Goal: Transaction & Acquisition: Download file/media

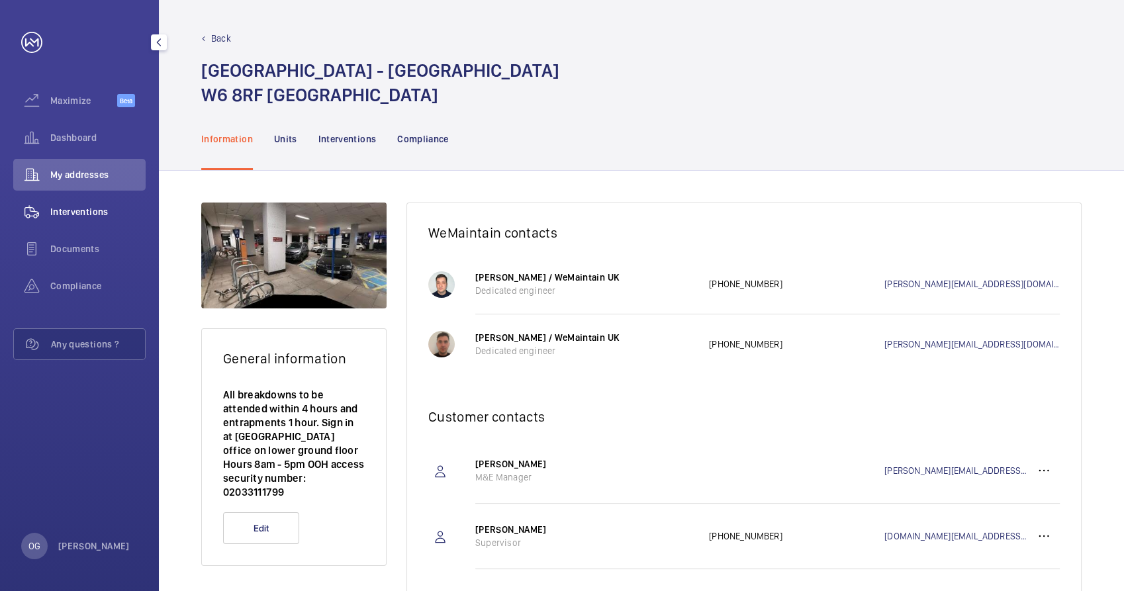
click at [105, 196] on div "Interventions" at bounding box center [79, 212] width 132 height 32
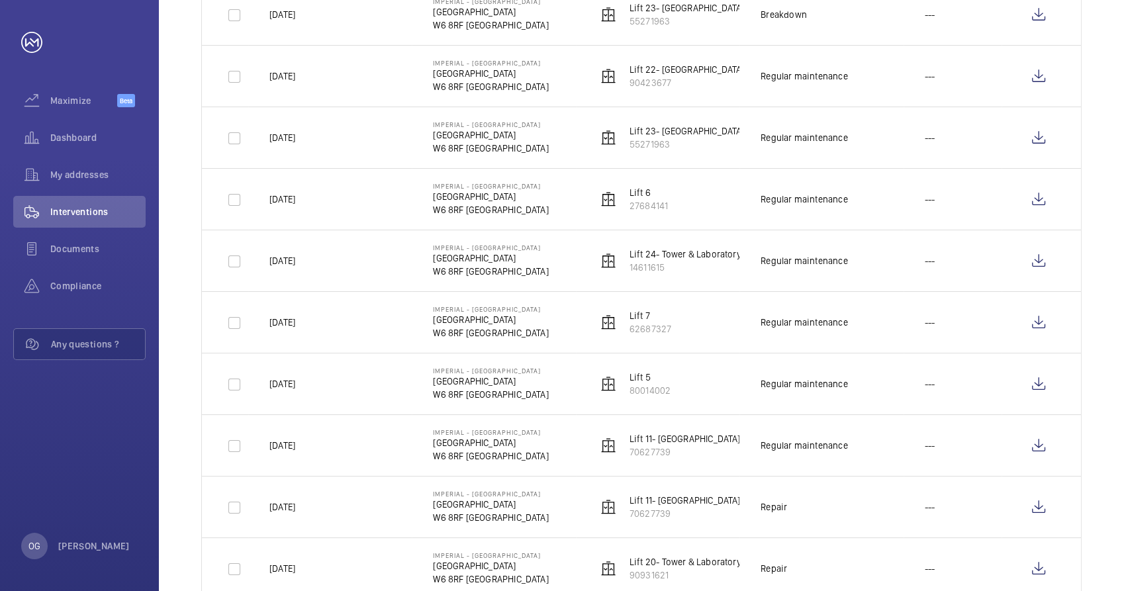
scroll to position [294, 0]
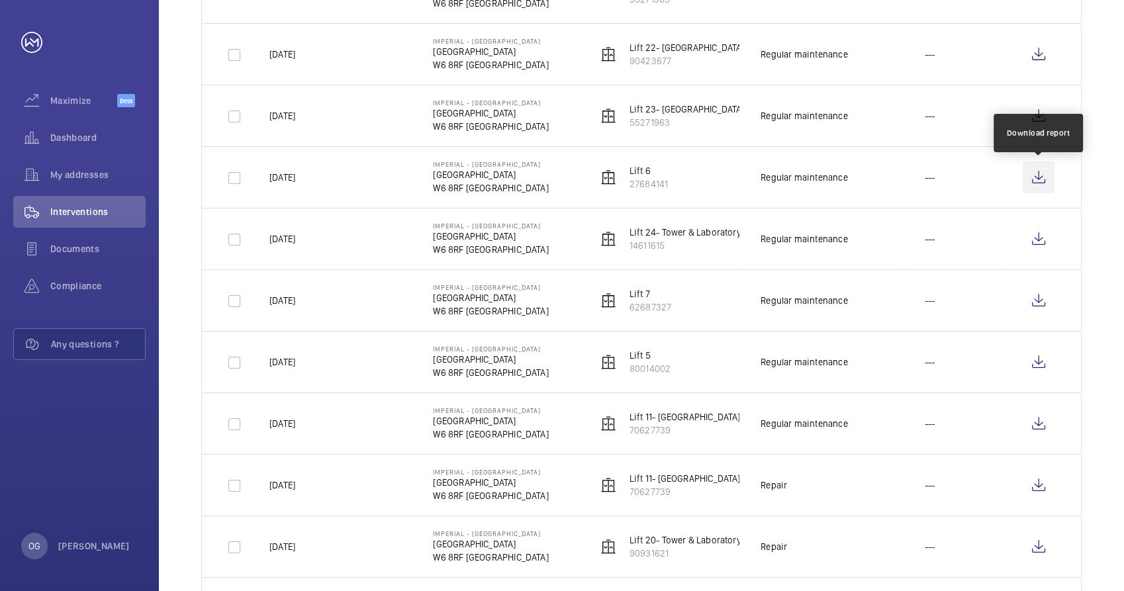
click at [1039, 182] on wm-front-icon-button at bounding box center [1039, 178] width 32 height 32
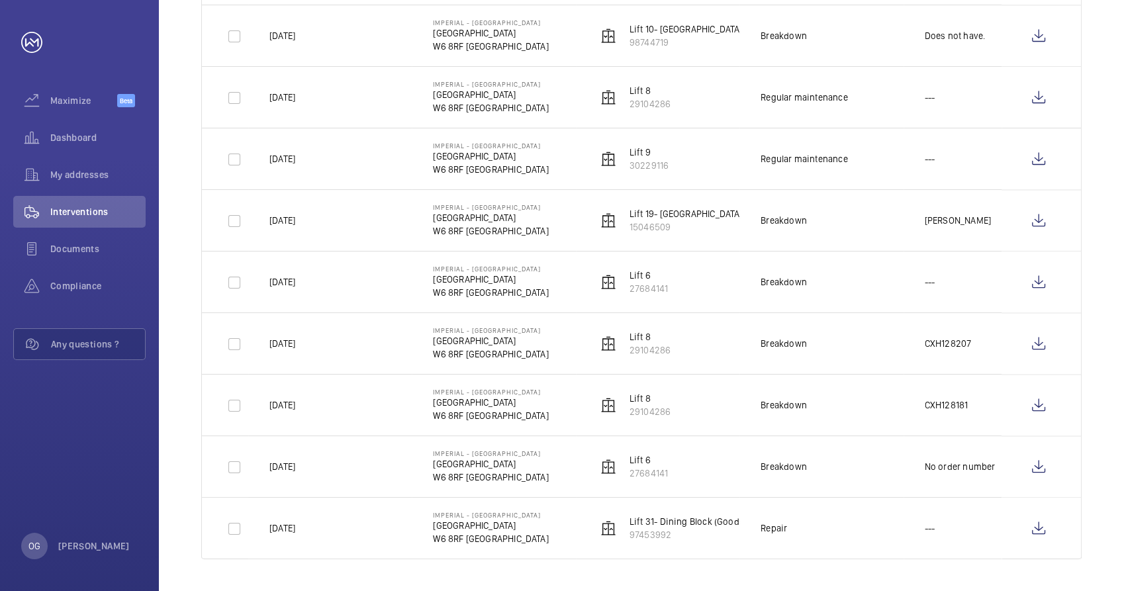
scroll to position [1403, 0]
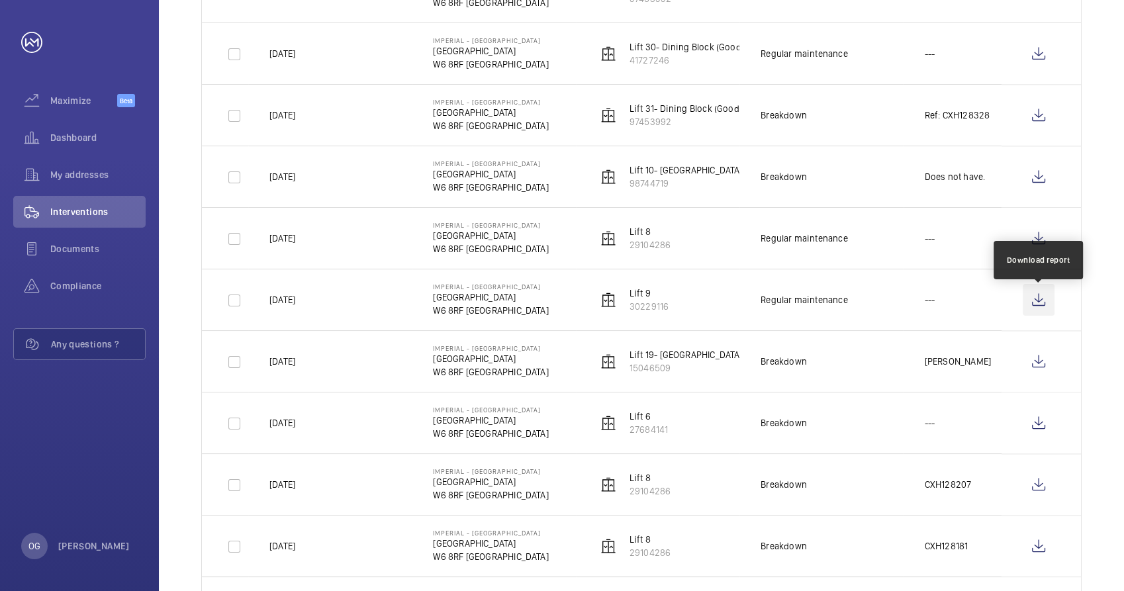
click at [1054, 307] on wm-front-icon-button at bounding box center [1039, 300] width 32 height 32
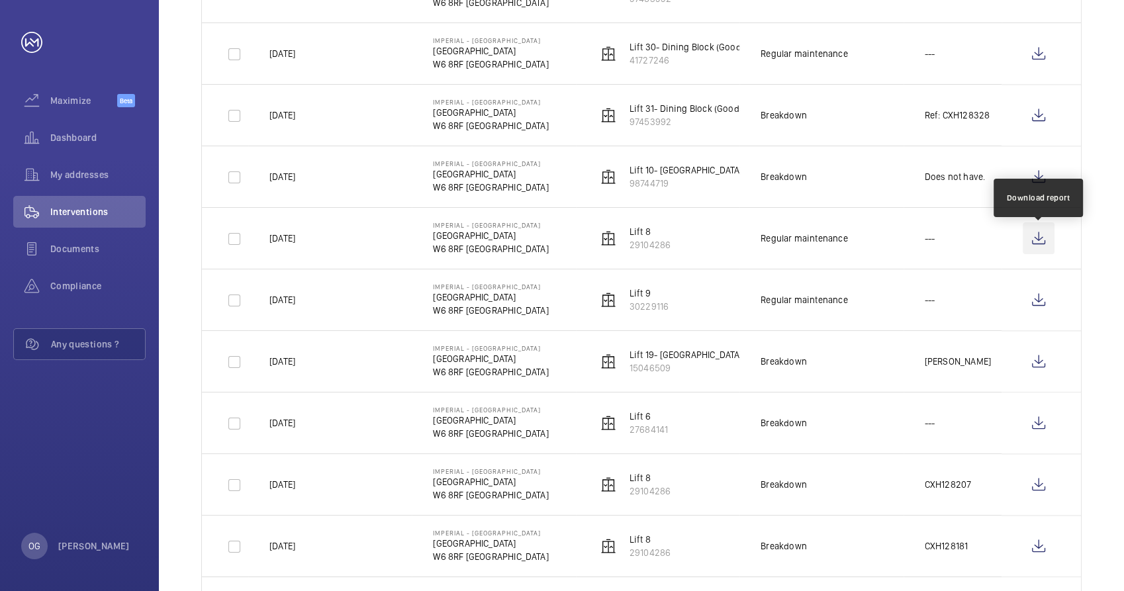
click at [1039, 248] on wm-front-icon-button at bounding box center [1039, 238] width 32 height 32
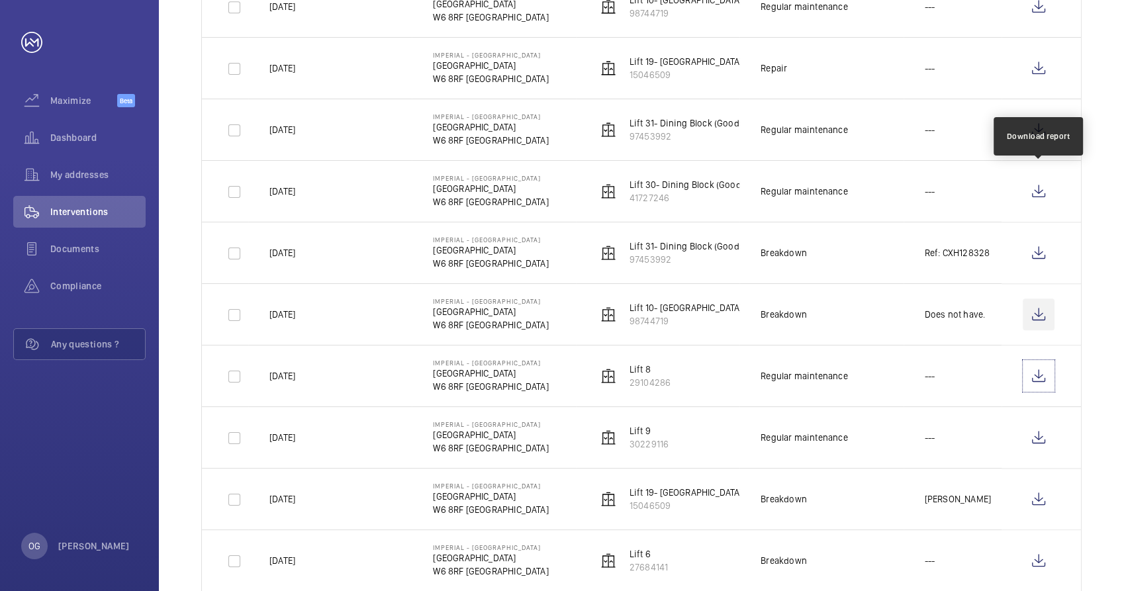
scroll to position [1255, 0]
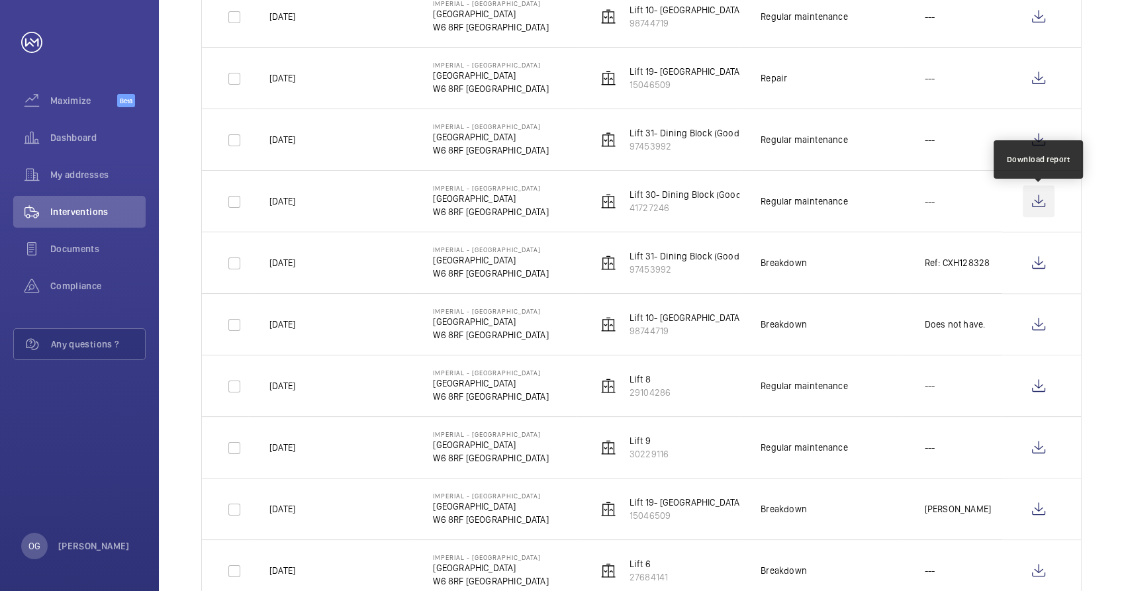
click at [1035, 199] on wm-front-icon-button at bounding box center [1039, 201] width 32 height 32
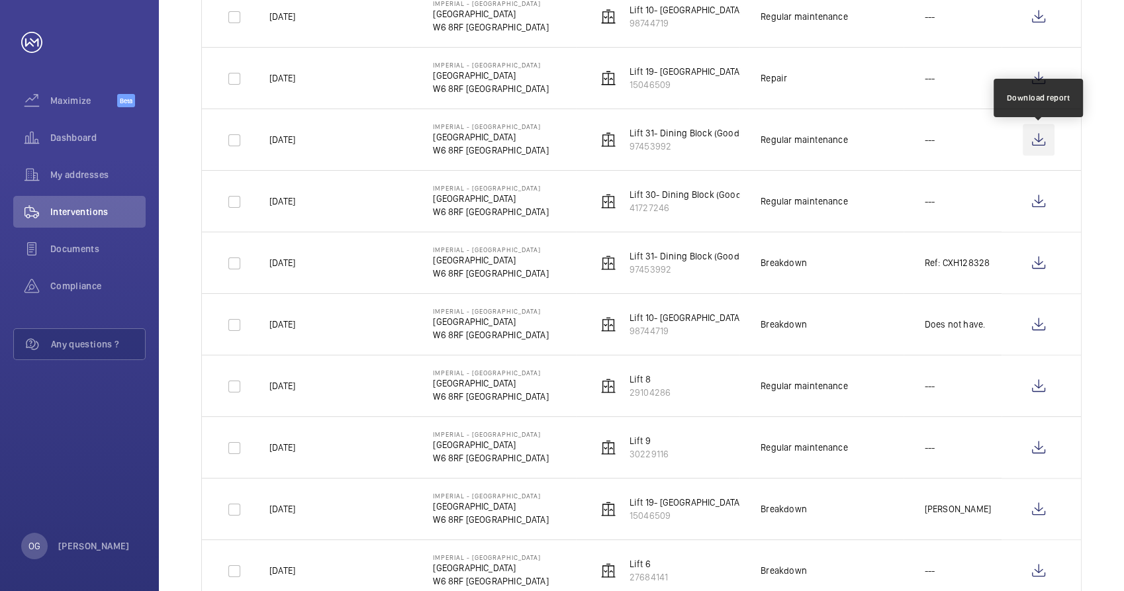
click at [1033, 148] on wm-front-icon-button at bounding box center [1039, 140] width 32 height 32
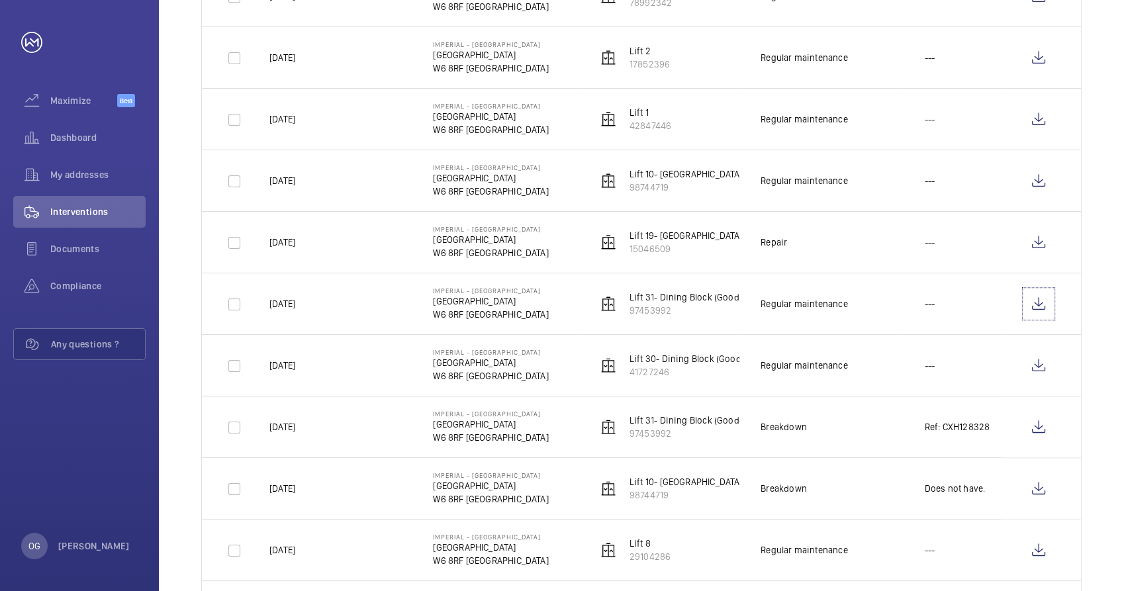
scroll to position [1035, 0]
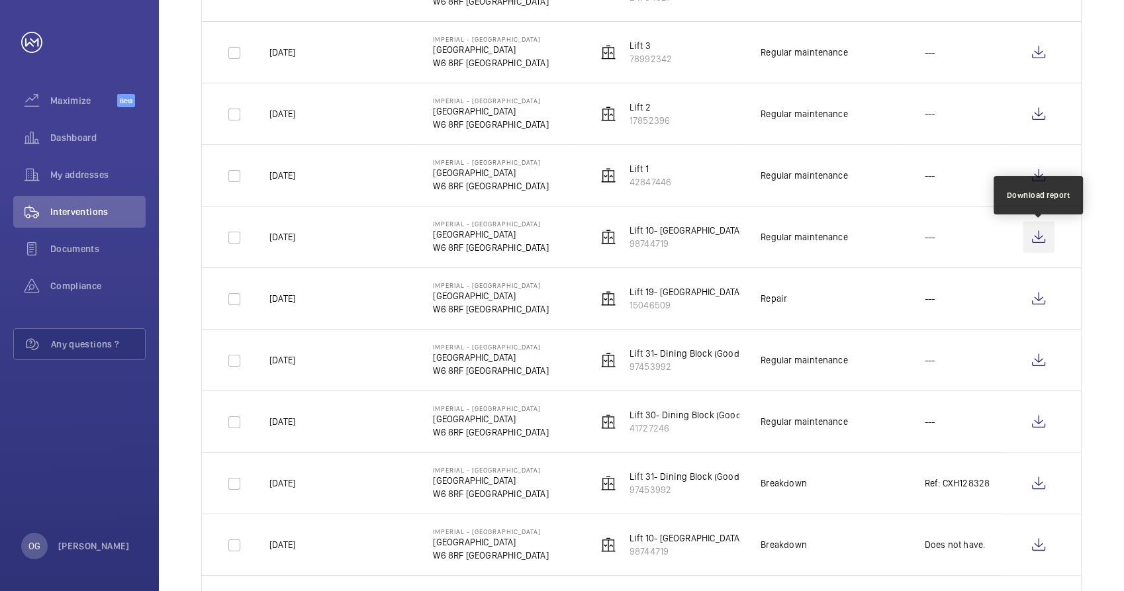
click at [1037, 242] on wm-front-icon-button at bounding box center [1039, 237] width 32 height 32
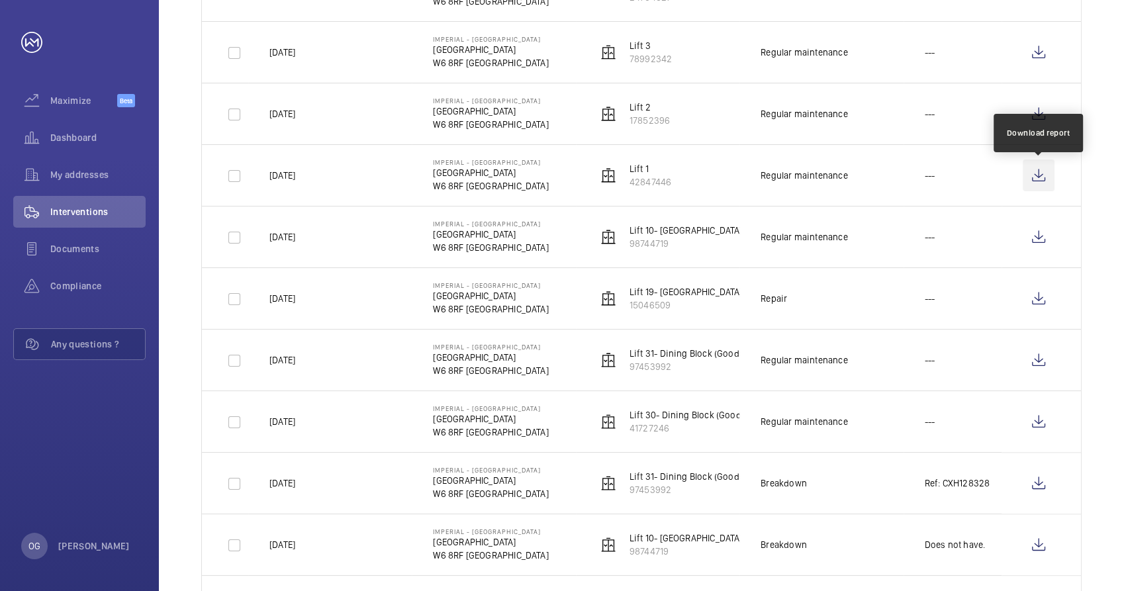
click at [1044, 181] on wm-front-icon-button at bounding box center [1039, 176] width 32 height 32
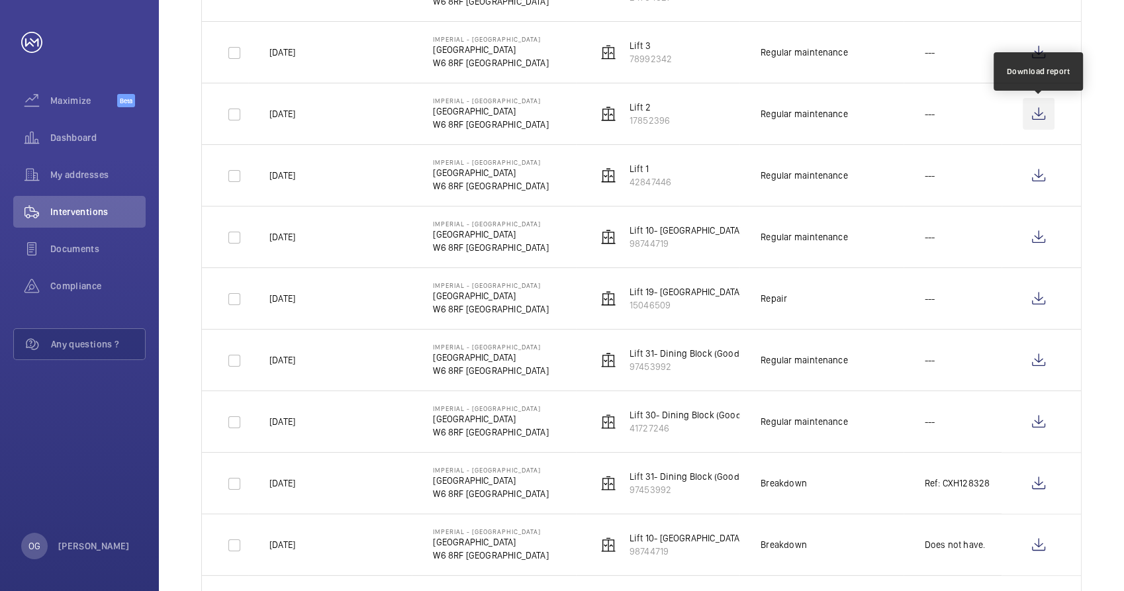
click at [1036, 113] on wm-front-icon-button at bounding box center [1039, 114] width 32 height 32
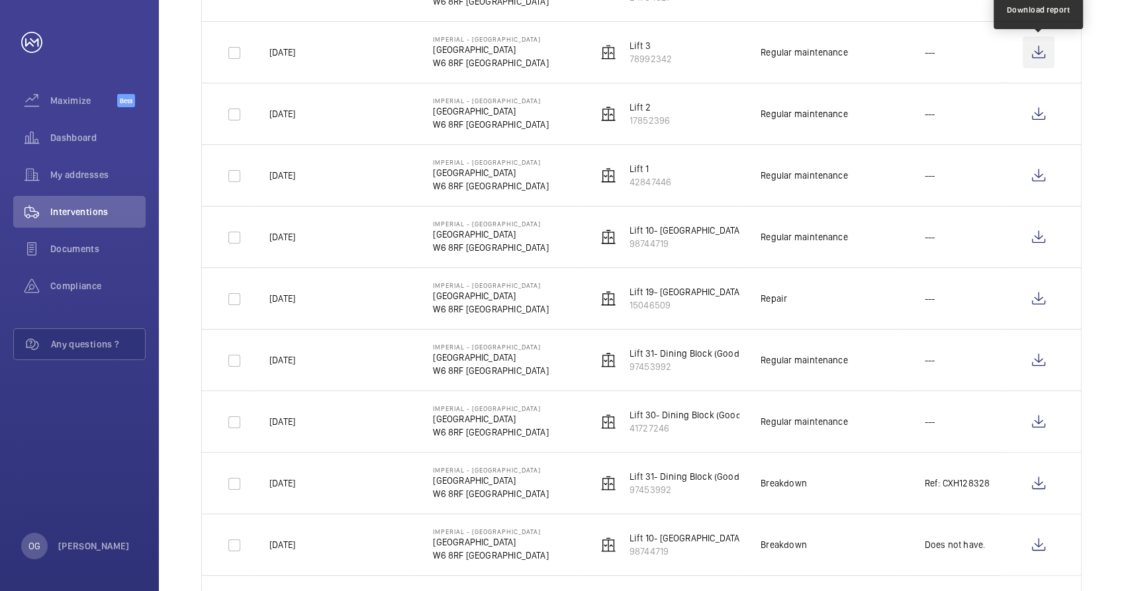
click at [1039, 56] on wm-front-icon-button at bounding box center [1039, 52] width 32 height 32
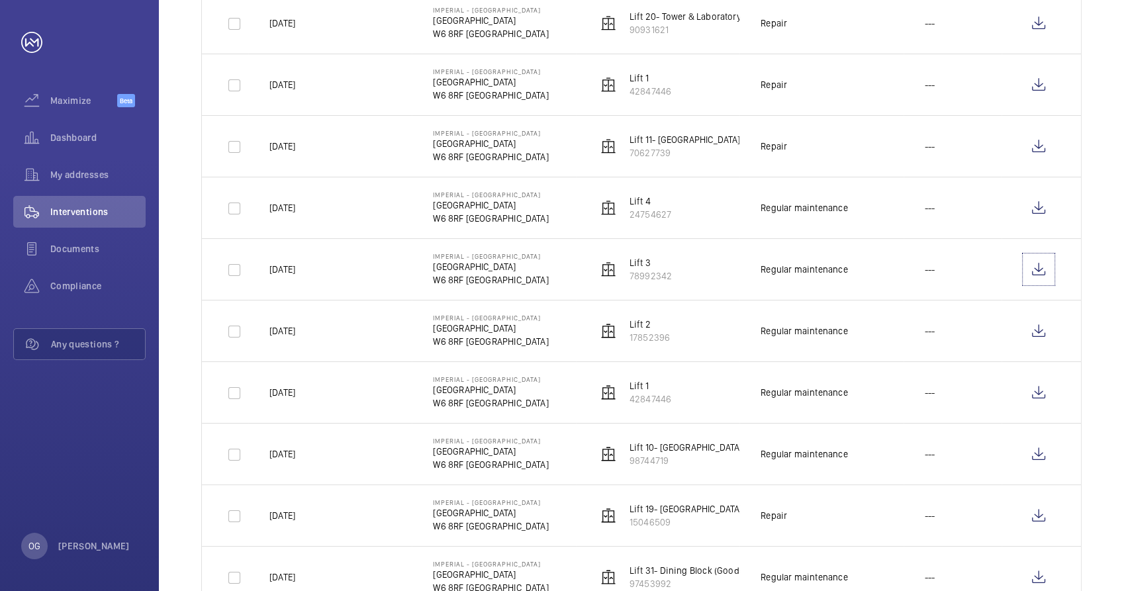
scroll to position [814, 0]
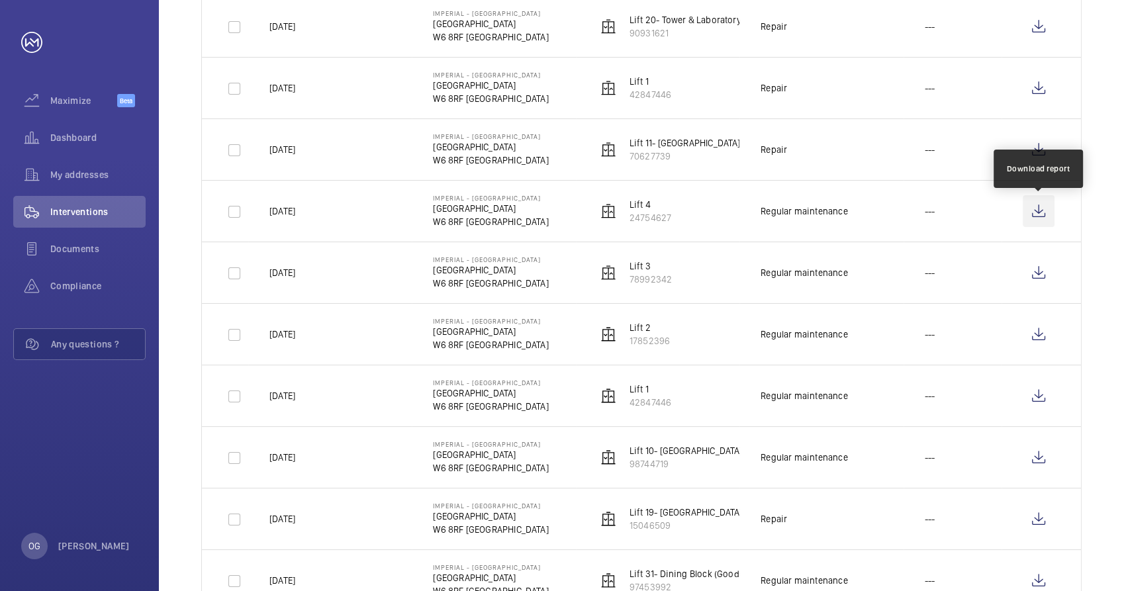
click at [1044, 205] on wm-front-icon-button at bounding box center [1039, 211] width 32 height 32
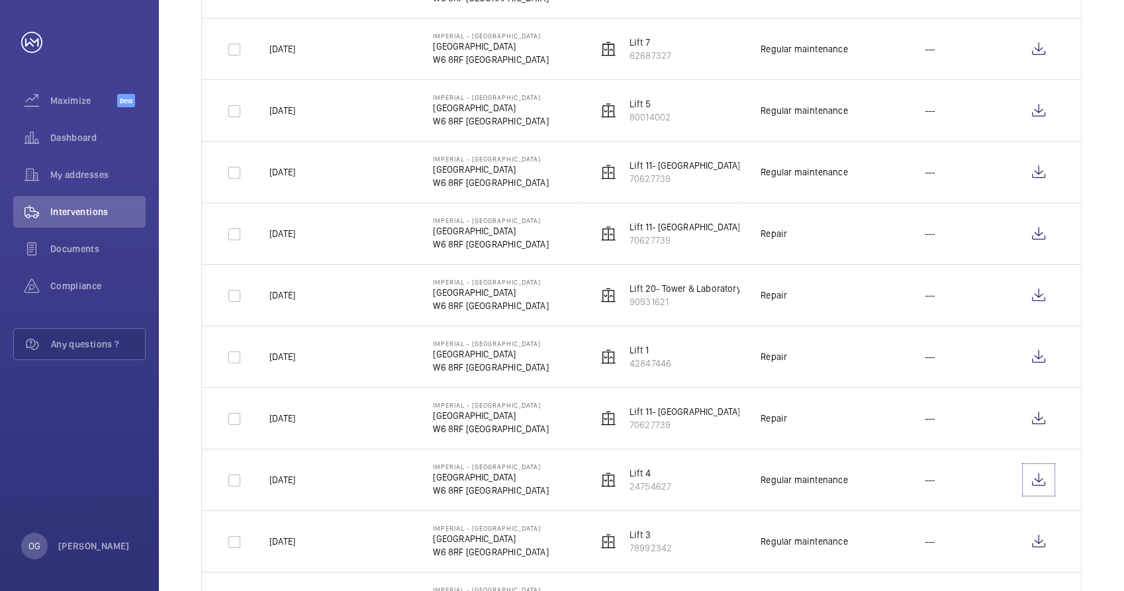
scroll to position [520, 0]
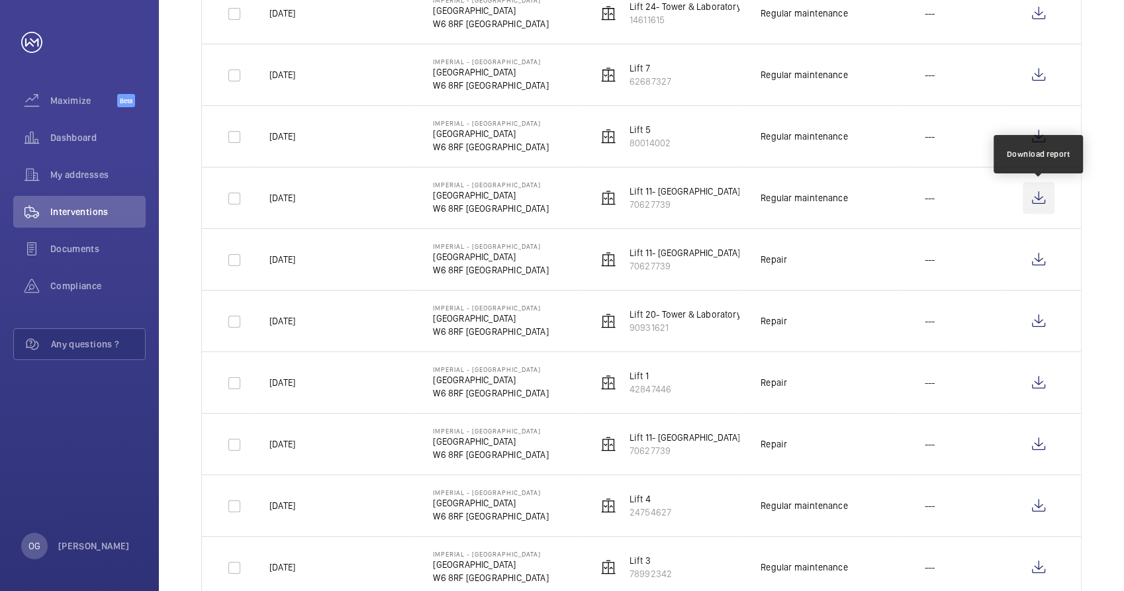
click at [1048, 206] on wm-front-icon-button at bounding box center [1039, 198] width 32 height 32
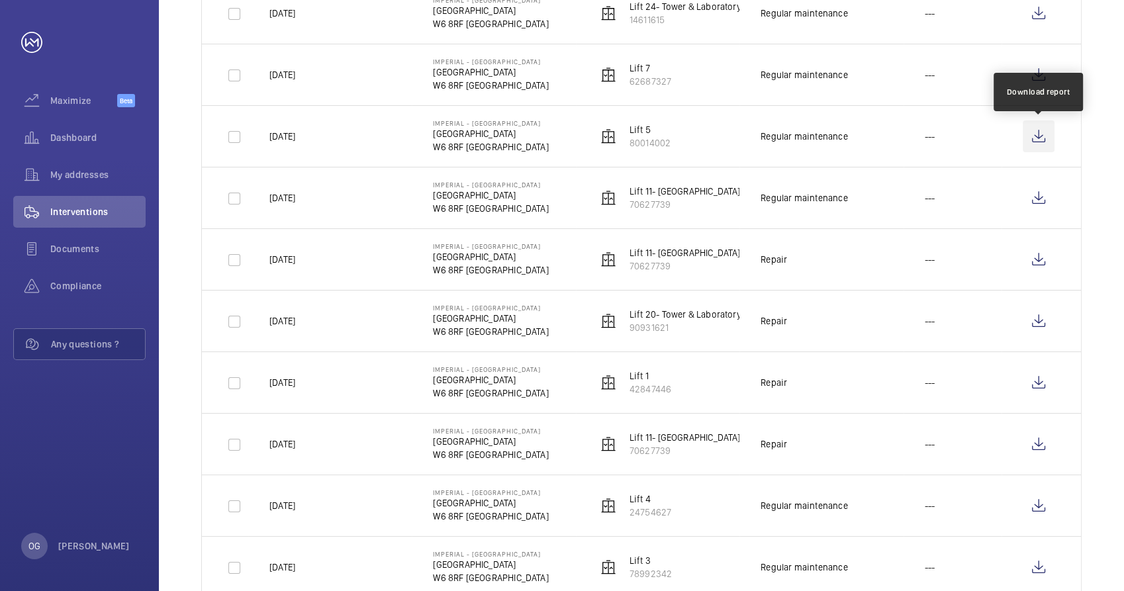
click at [1043, 135] on wm-front-icon-button at bounding box center [1039, 136] width 32 height 32
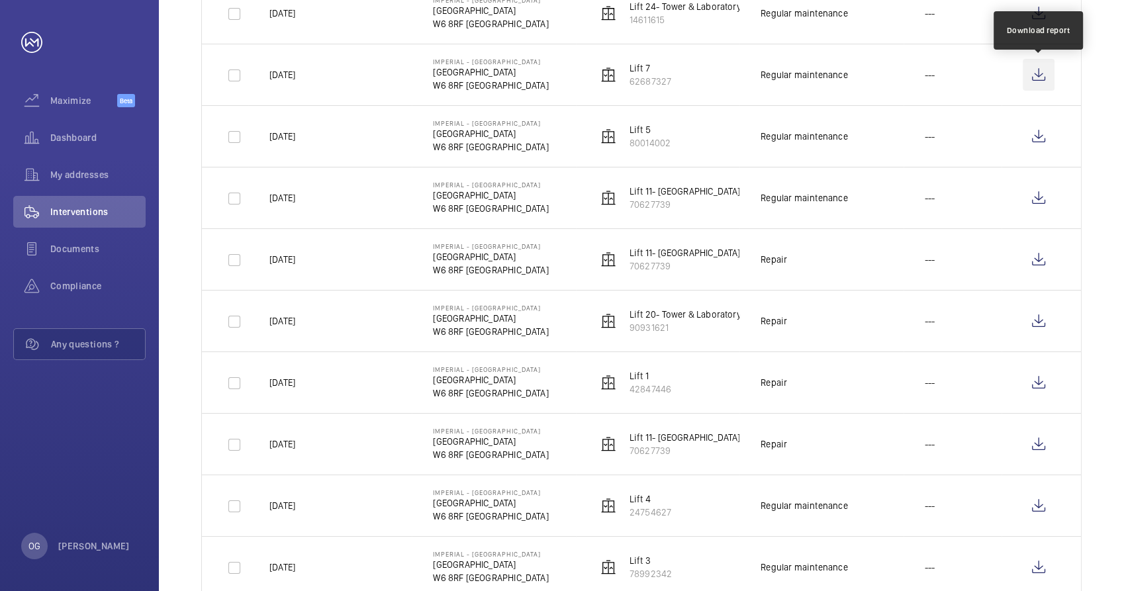
click at [1042, 72] on wm-front-icon-button at bounding box center [1039, 75] width 32 height 32
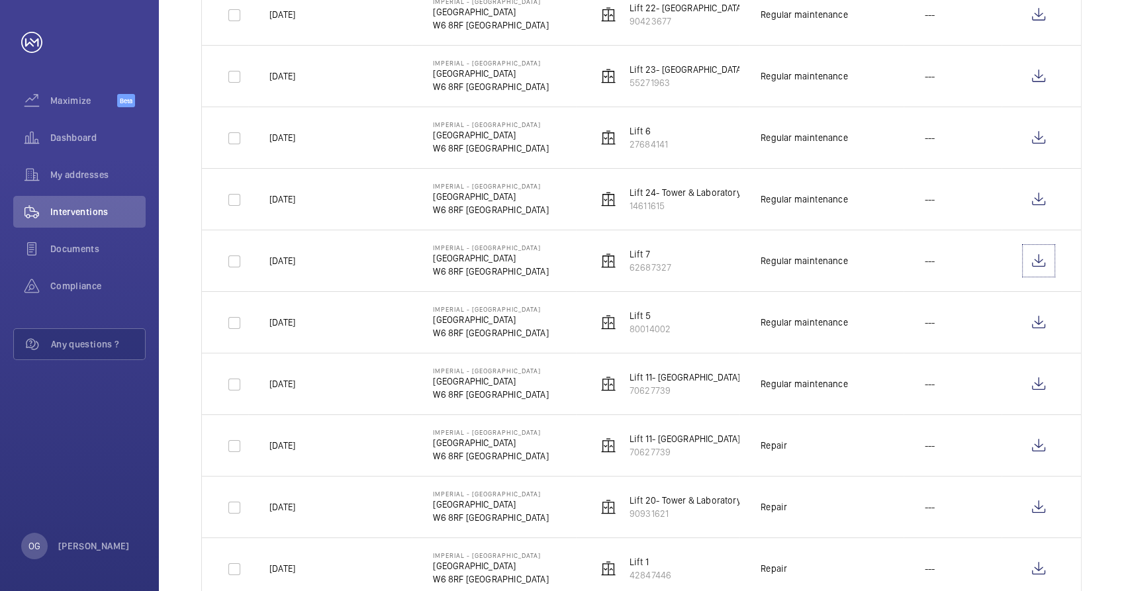
scroll to position [299, 0]
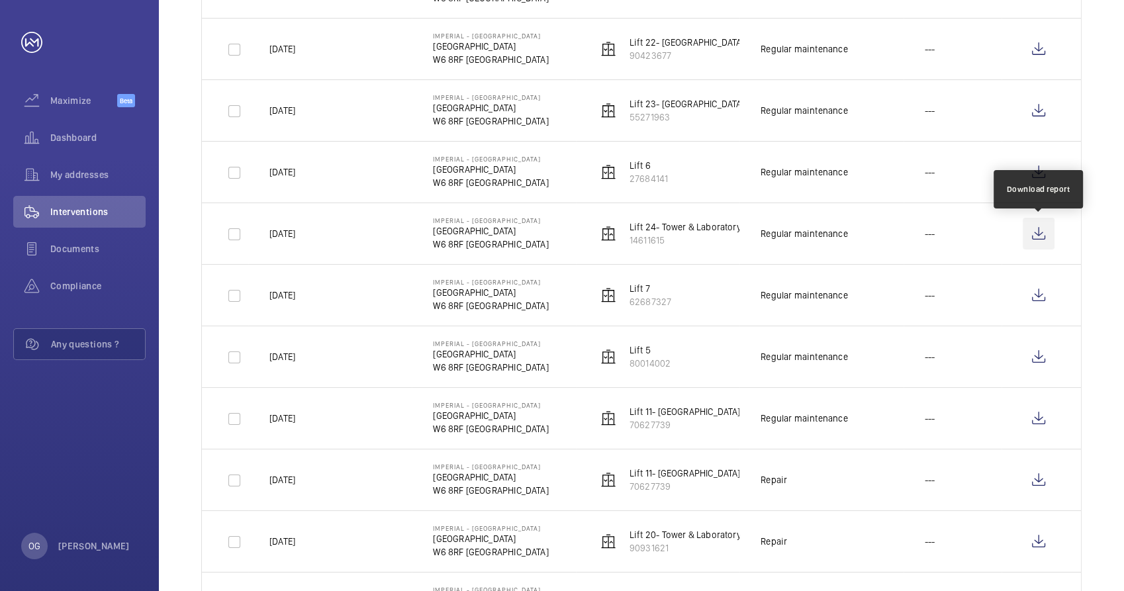
click at [1039, 228] on wm-front-icon-button at bounding box center [1039, 234] width 32 height 32
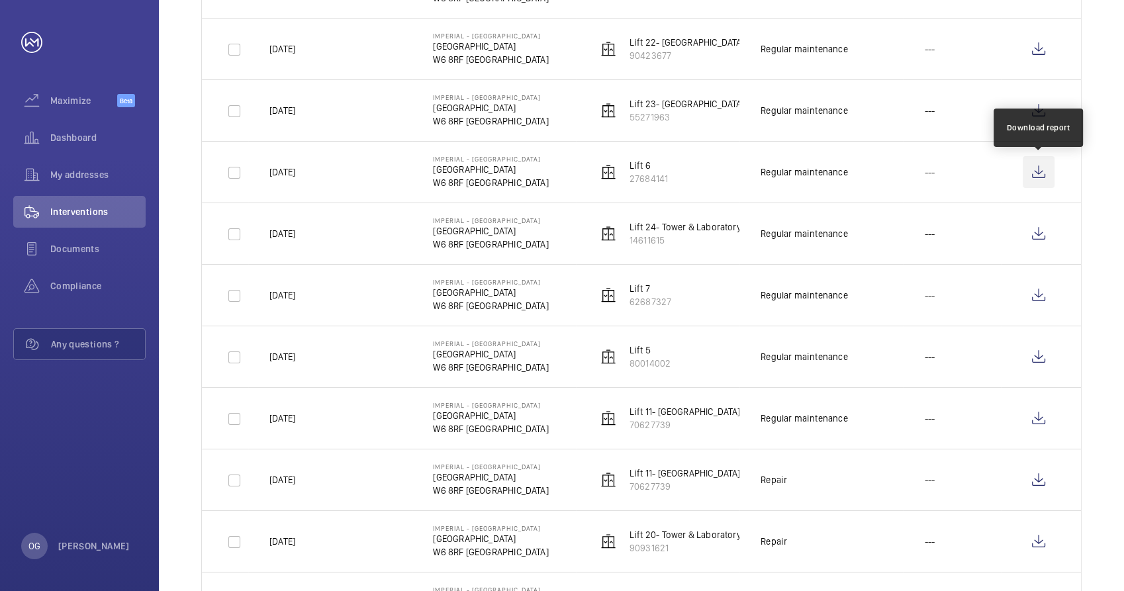
click at [1039, 169] on wm-front-icon-button at bounding box center [1039, 172] width 32 height 32
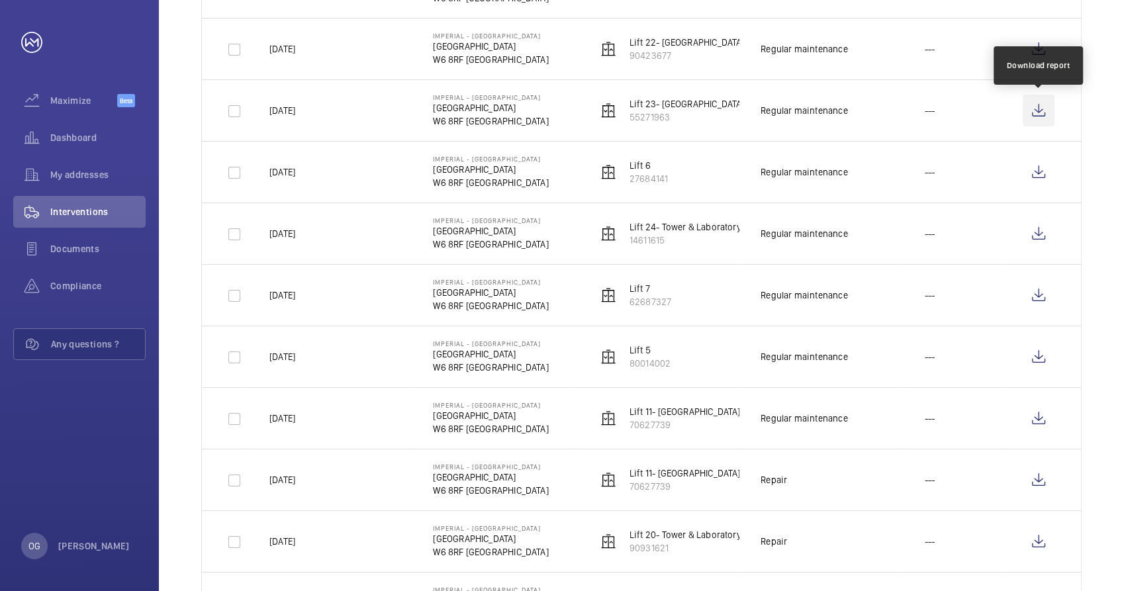
click at [1038, 110] on wm-front-icon-button at bounding box center [1039, 111] width 32 height 32
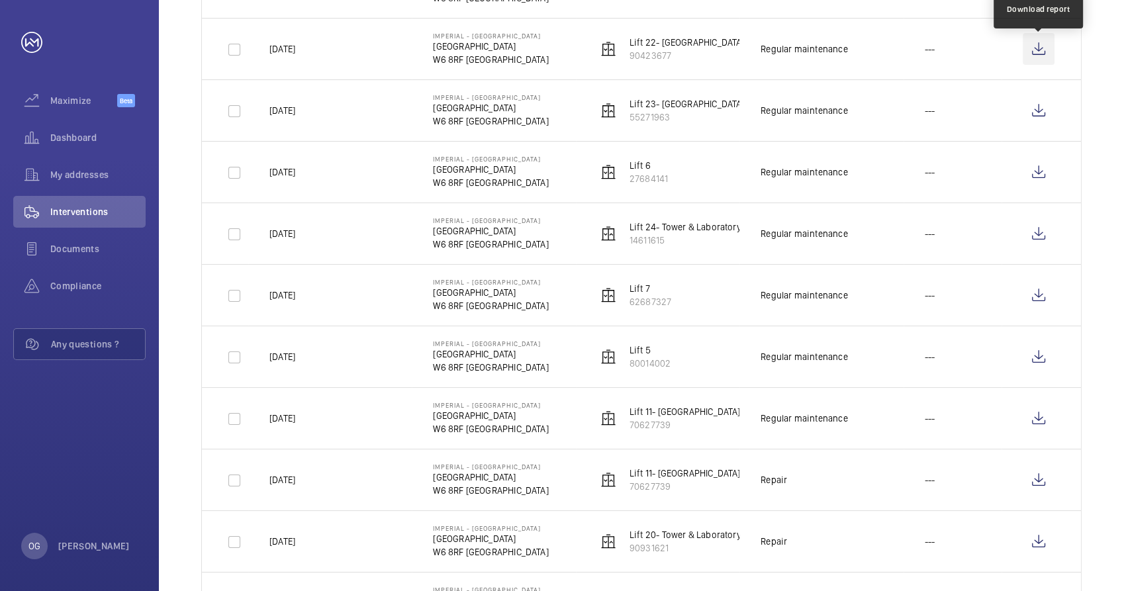
click at [1038, 56] on wm-front-icon-button at bounding box center [1039, 49] width 32 height 32
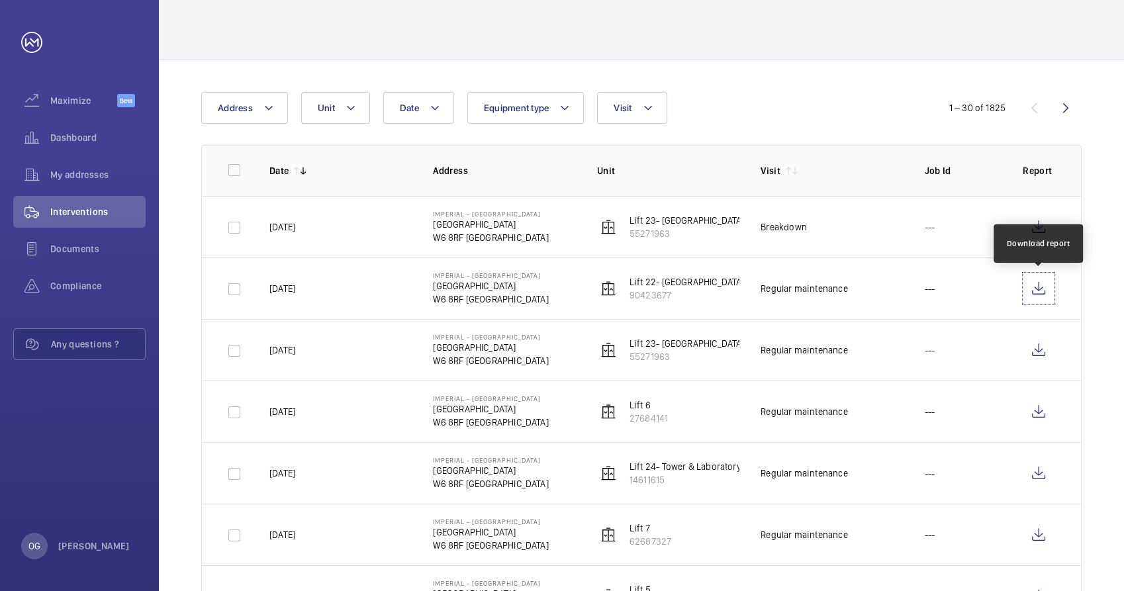
scroll to position [0, 0]
